Goal: Information Seeking & Learning: Learn about a topic

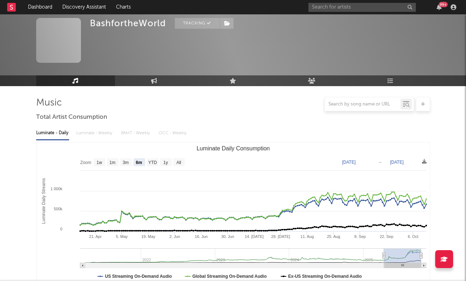
select select "6m"
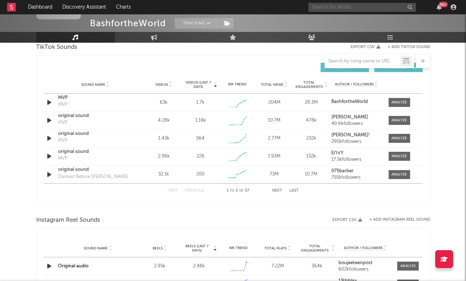
click at [341, 4] on input "text" at bounding box center [362, 7] width 107 height 9
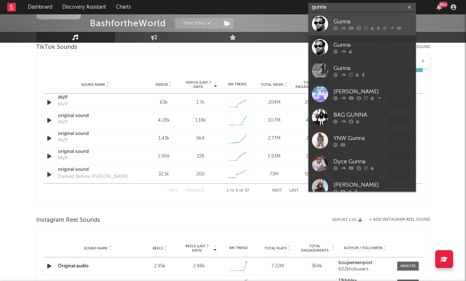
type input "gunna"
click at [363, 21] on div "Gunna" at bounding box center [373, 21] width 79 height 9
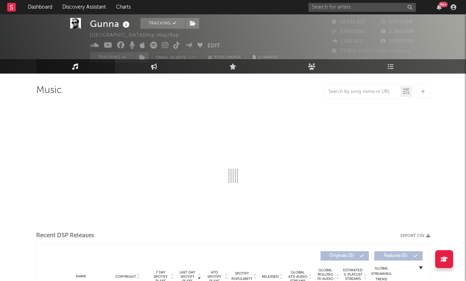
select select "6m"
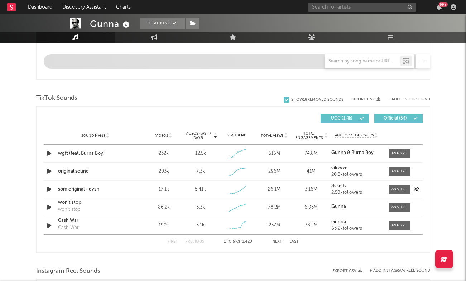
scroll to position [426, 0]
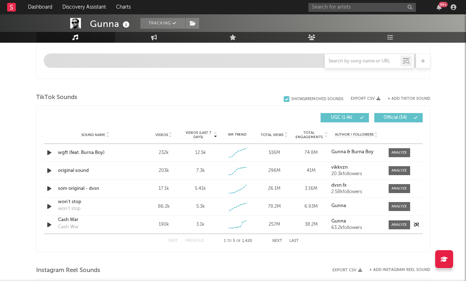
click at [73, 221] on div "Cash War" at bounding box center [95, 219] width 75 height 7
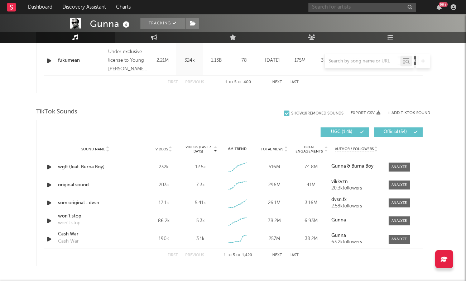
click at [347, 9] on input "text" at bounding box center [362, 7] width 107 height 9
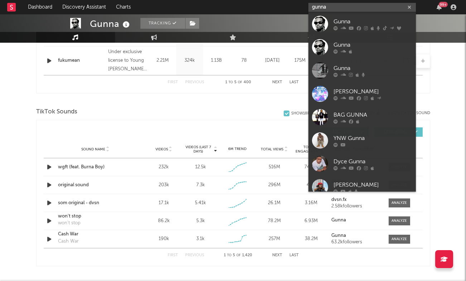
type input "gunna"
click at [343, 19] on div "Gunna" at bounding box center [373, 21] width 79 height 9
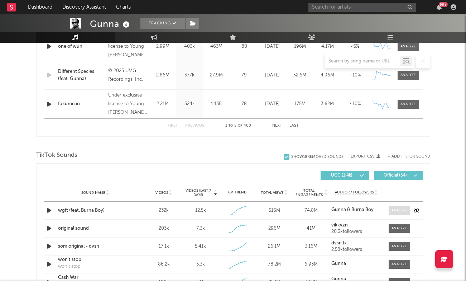
scroll to position [383, 0]
click at [401, 211] on div at bounding box center [399, 209] width 15 height 5
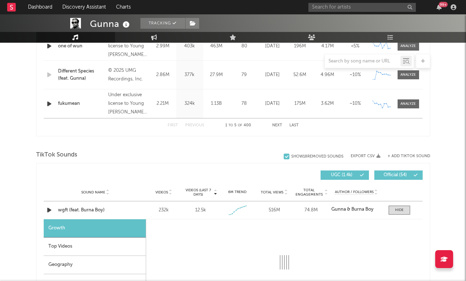
select select "1w"
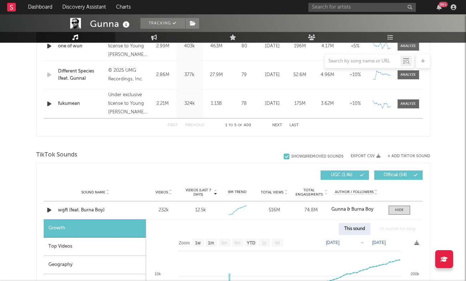
click at [91, 245] on div "Top Videos" at bounding box center [95, 246] width 102 height 18
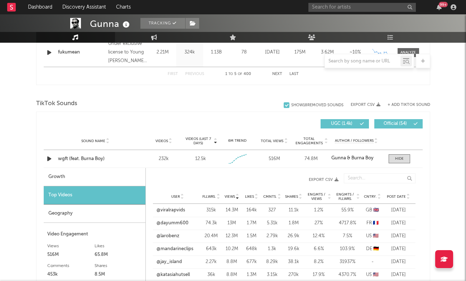
scroll to position [459, 0]
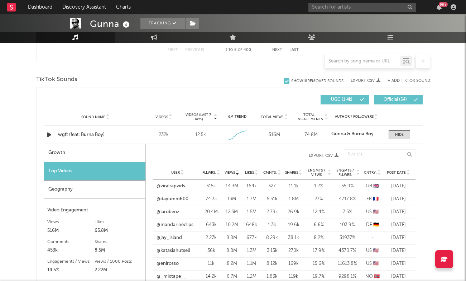
click at [219, 174] on icon at bounding box center [219, 173] width 4 height 3
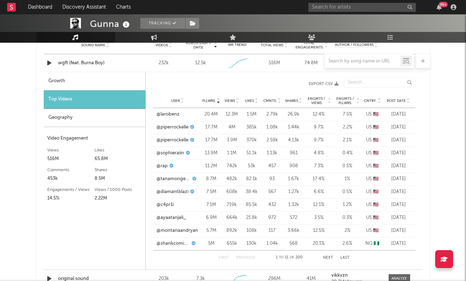
scroll to position [532, 0]
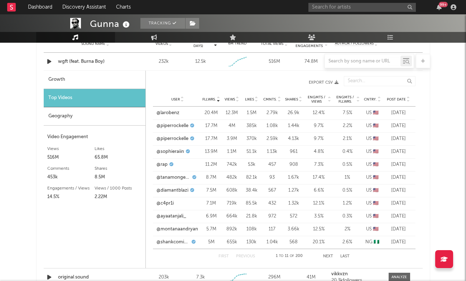
click at [331, 256] on button "Next" at bounding box center [328, 256] width 10 height 4
click at [177, 138] on link "@80ktwins" at bounding box center [169, 138] width 24 height 7
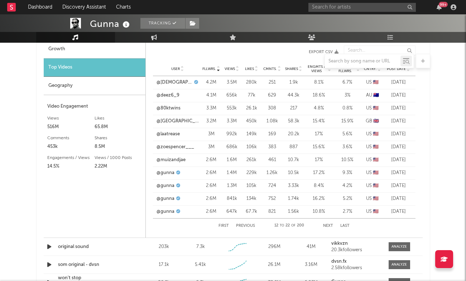
scroll to position [564, 0]
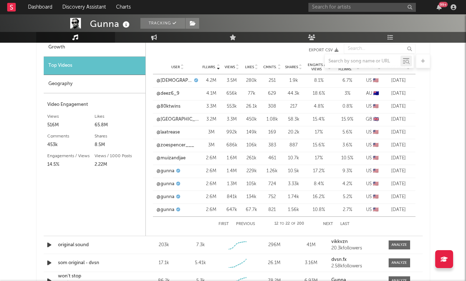
click at [329, 223] on button "Next" at bounding box center [328, 224] width 10 height 4
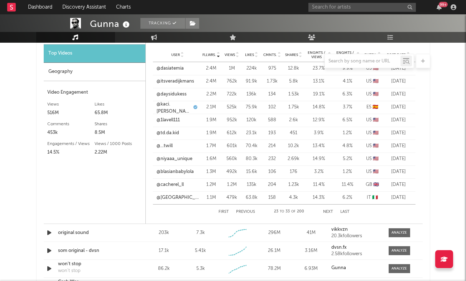
scroll to position [576, 0]
click at [188, 172] on link "@blasianbabylola" at bounding box center [175, 171] width 37 height 7
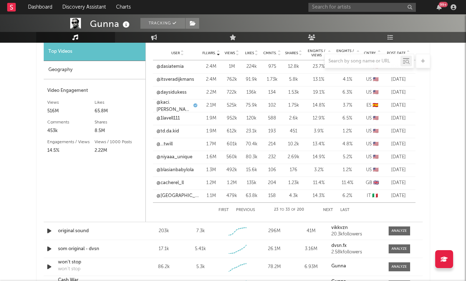
scroll to position [577, 0]
click at [331, 210] on button "Next" at bounding box center [328, 211] width 10 height 4
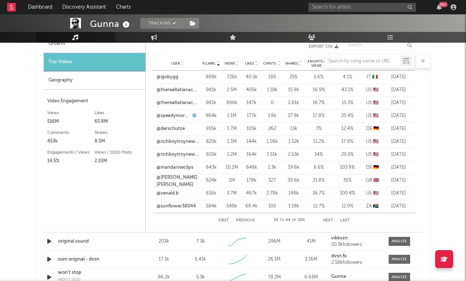
scroll to position [565, 0]
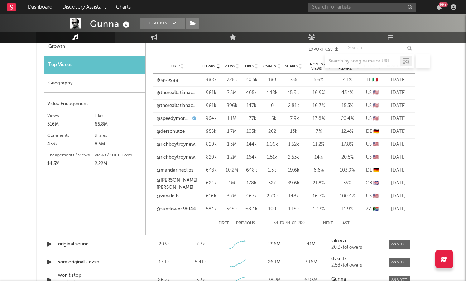
click at [186, 142] on link "@richboytroynewpage" at bounding box center [178, 144] width 42 height 7
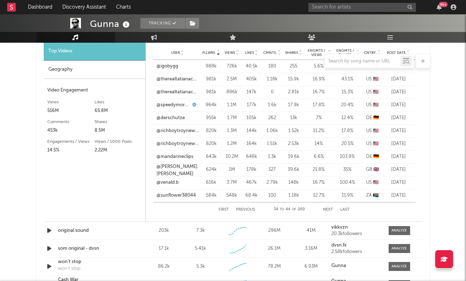
scroll to position [579, 0]
click at [327, 210] on button "Next" at bounding box center [328, 209] width 10 height 4
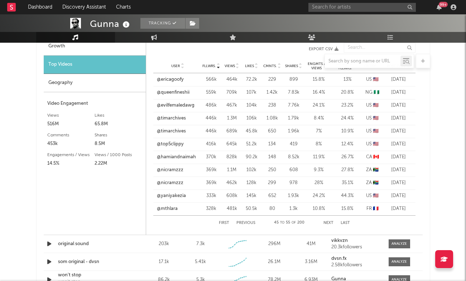
scroll to position [565, 0]
click at [161, 91] on link "@queenfineshii" at bounding box center [173, 92] width 33 height 7
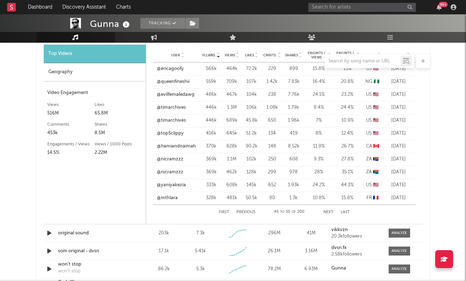
click at [328, 211] on button "Next" at bounding box center [329, 212] width 10 height 4
click at [327, 210] on button "Next" at bounding box center [329, 212] width 10 height 4
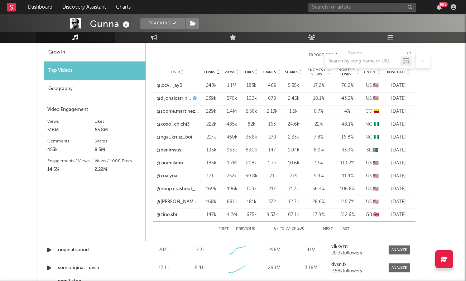
scroll to position [559, 0]
click at [173, 164] on link "@kiramilann" at bounding box center [170, 162] width 27 height 7
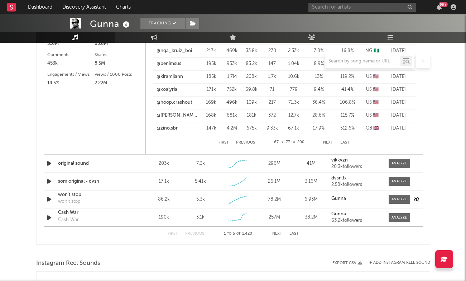
scroll to position [646, 0]
click at [354, 5] on input "text" at bounding box center [362, 7] width 107 height 9
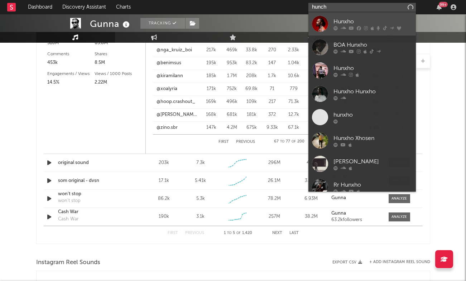
type input "hunch"
click at [336, 19] on div "Hunxho" at bounding box center [373, 21] width 79 height 9
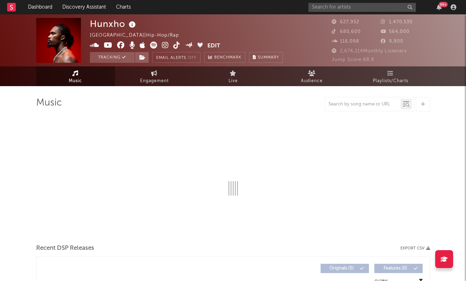
select select "6m"
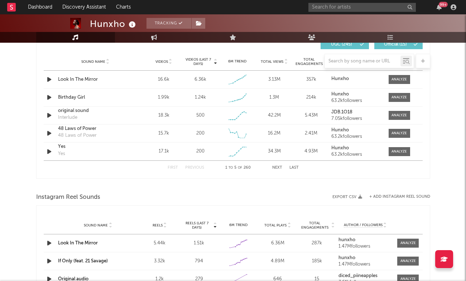
scroll to position [492, 0]
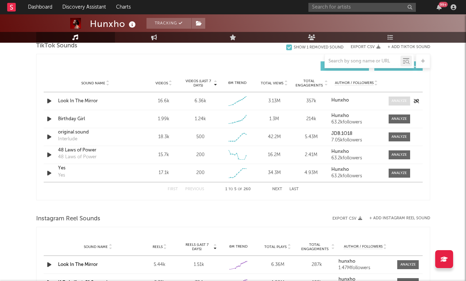
click at [395, 99] on div at bounding box center [399, 100] width 15 height 5
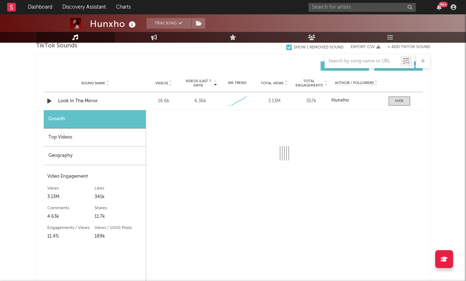
select select "1w"
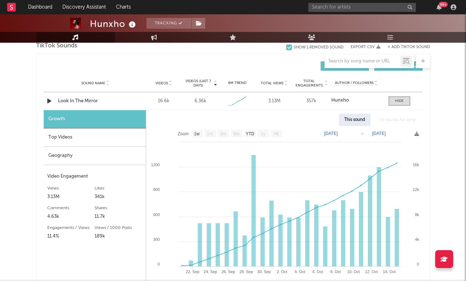
click at [77, 138] on div "Top Videos" at bounding box center [95, 137] width 102 height 18
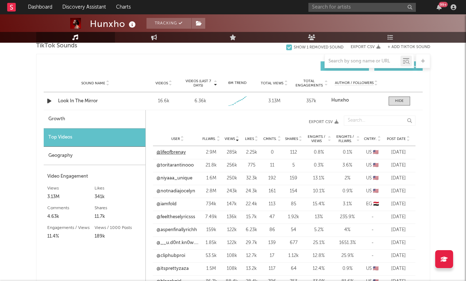
click at [175, 152] on link "@lifeofbrenay" at bounding box center [171, 152] width 29 height 7
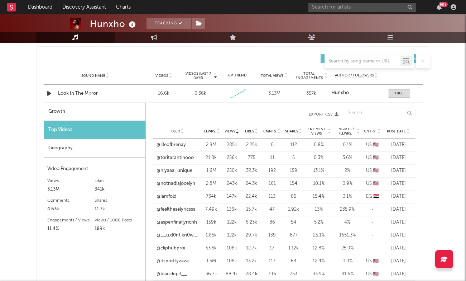
scroll to position [503, 0]
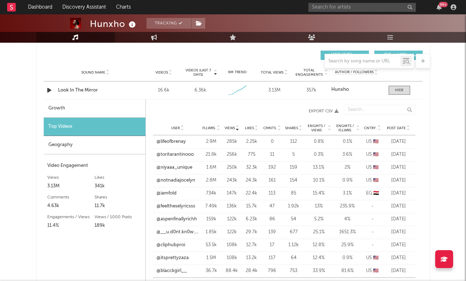
click at [211, 129] on span "Fllwrs." at bounding box center [209, 128] width 14 height 4
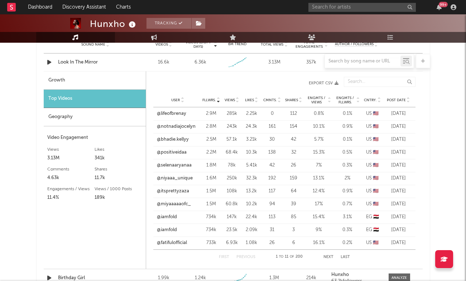
scroll to position [536, 0]
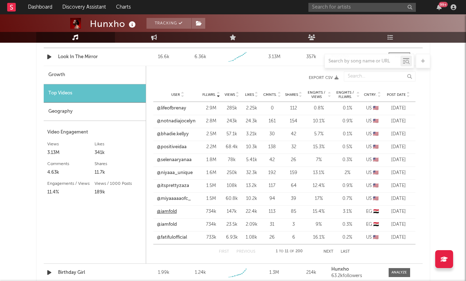
click at [164, 209] on link "@iamfold" at bounding box center [167, 211] width 20 height 7
click at [325, 251] on button "Next" at bounding box center [329, 251] width 10 height 4
click at [331, 253] on button "Next" at bounding box center [329, 251] width 10 height 4
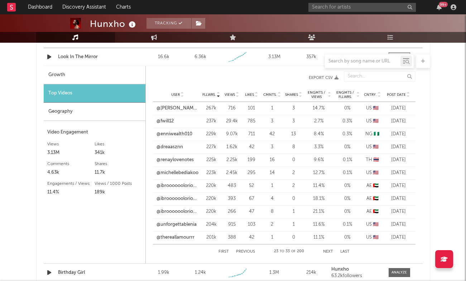
click at [331, 253] on button "Next" at bounding box center [328, 251] width 10 height 4
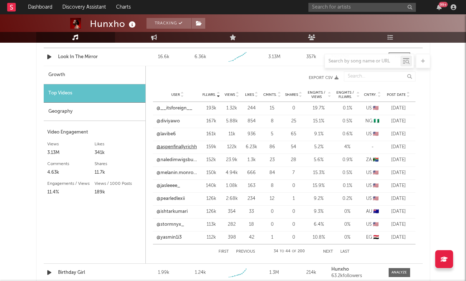
click at [178, 148] on link "@aspenfinallyrichh" at bounding box center [177, 146] width 40 height 7
click at [176, 225] on link "@stormnyx_" at bounding box center [171, 224] width 28 height 7
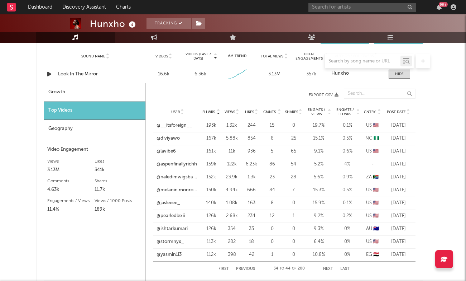
scroll to position [506, 0]
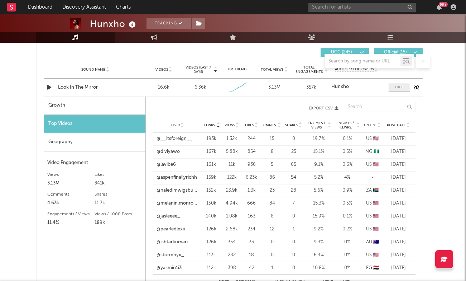
click at [400, 90] on div at bounding box center [399, 87] width 9 height 5
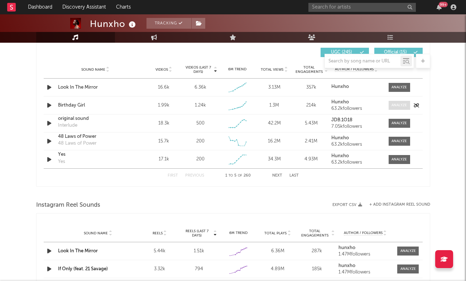
click at [401, 107] on div at bounding box center [399, 104] width 15 height 5
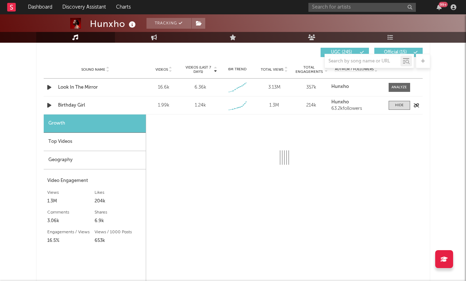
select select "1w"
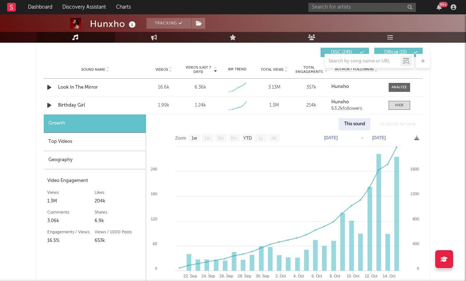
click at [115, 140] on div "Top Videos" at bounding box center [95, 142] width 102 height 18
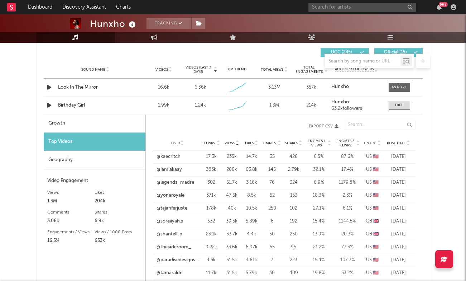
click at [217, 145] on div "User Fllwrs. Views Likes Cmnts. Shares Engmts / Views Engmts / Fllwrs. Cntry. P…" at bounding box center [284, 143] width 263 height 14
click at [216, 142] on div at bounding box center [218, 142] width 4 height 5
click at [173, 153] on link "@stephsblessedd" at bounding box center [175, 156] width 37 height 7
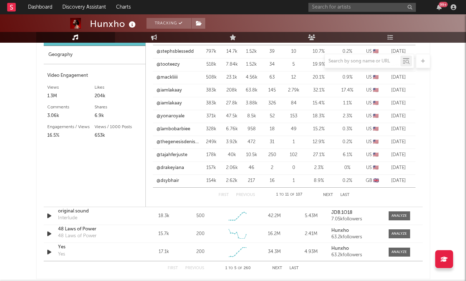
scroll to position [616, 0]
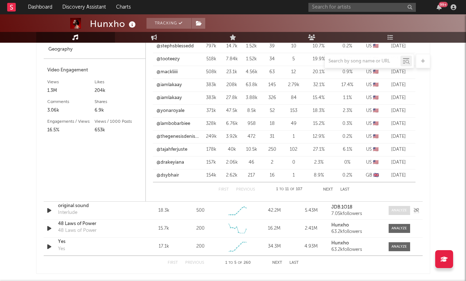
click at [401, 210] on div at bounding box center [399, 209] width 15 height 5
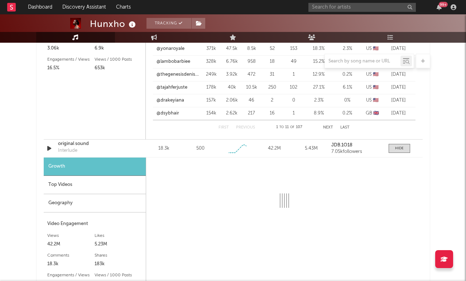
scroll to position [684, 0]
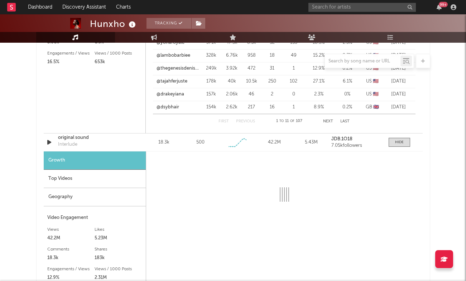
click at [109, 176] on div "Top Videos" at bounding box center [95, 178] width 102 height 18
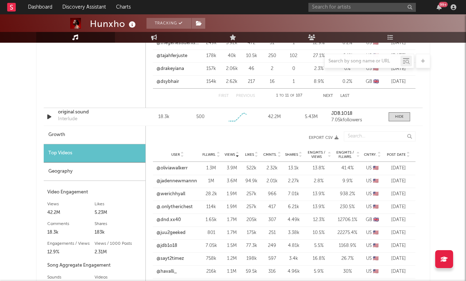
scroll to position [715, 0]
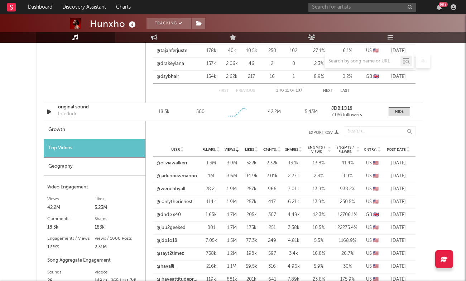
click at [213, 151] on span "Fllwrs." at bounding box center [209, 149] width 14 height 4
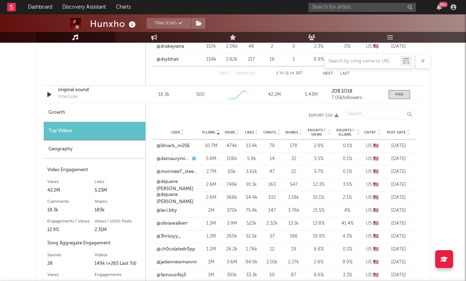
scroll to position [731, 0]
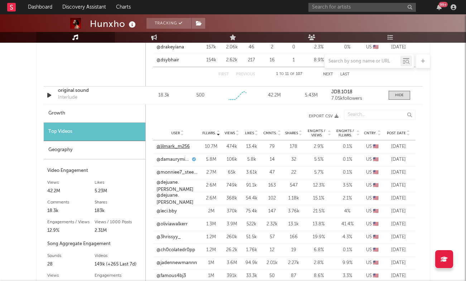
click at [178, 145] on link "@lilmark_m256" at bounding box center [173, 146] width 33 height 7
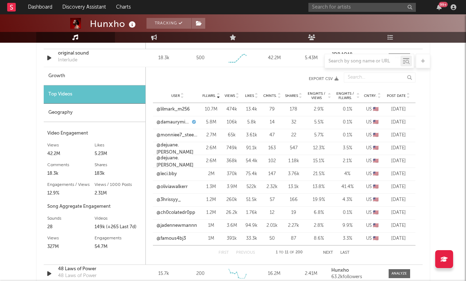
scroll to position [769, 0]
click at [188, 215] on link "@ch0colatedr0pp" at bounding box center [176, 212] width 39 height 7
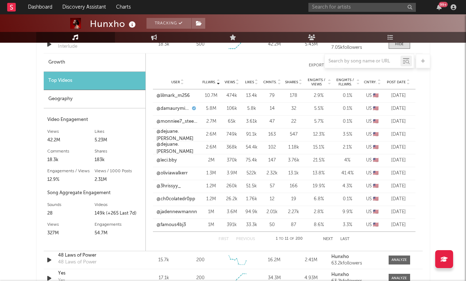
scroll to position [783, 0]
click at [172, 157] on link "@leci.bby" at bounding box center [167, 159] width 20 height 7
